Goal: Task Accomplishment & Management: Manage account settings

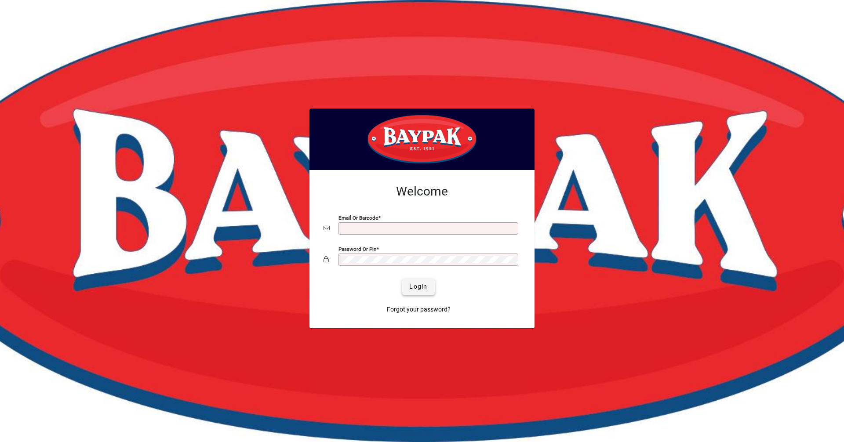
type input "**********"
click at [413, 283] on span "Login" at bounding box center [418, 286] width 18 height 9
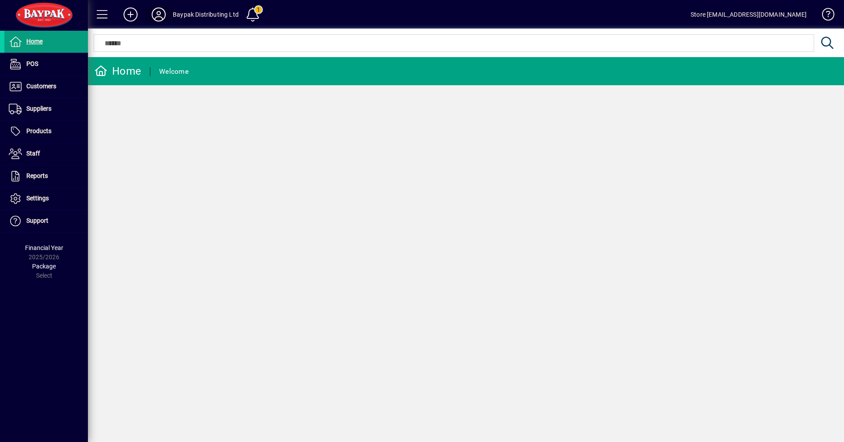
click at [156, 12] on icon at bounding box center [159, 14] width 18 height 14
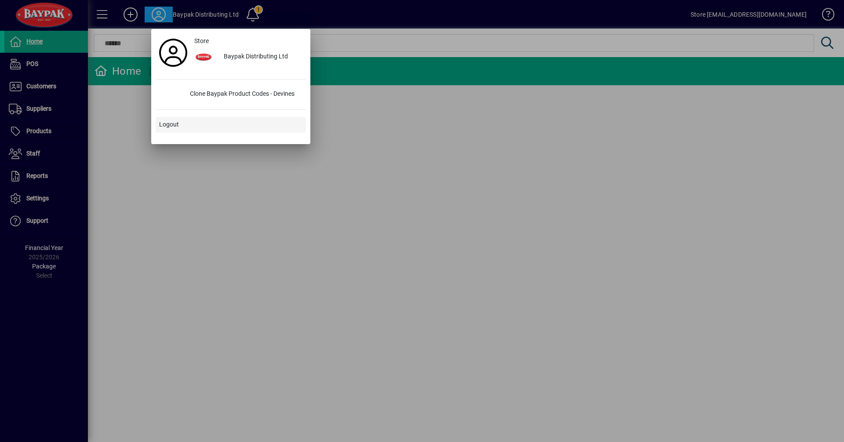
click at [179, 128] on span at bounding box center [231, 124] width 150 height 21
